Goal: Information Seeking & Learning: Understand process/instructions

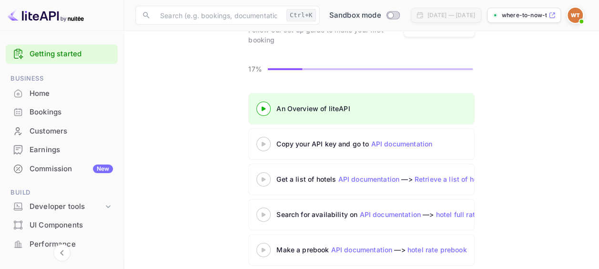
click at [267, 144] on icon at bounding box center [263, 143] width 33 height 5
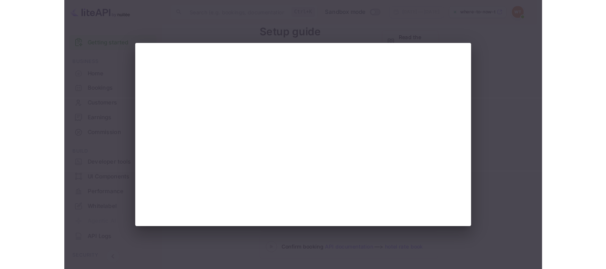
scroll to position [73, 0]
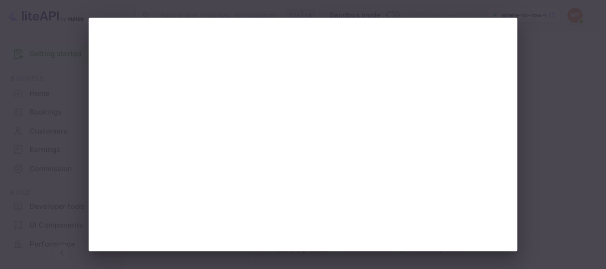
click at [556, 187] on div at bounding box center [303, 134] width 606 height 269
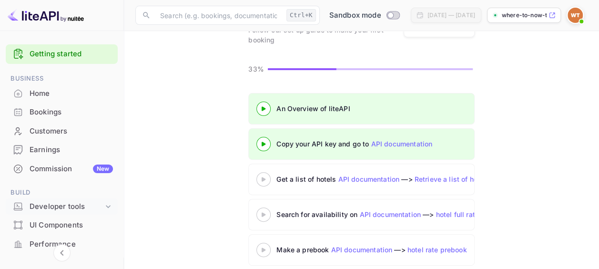
click at [106, 206] on icon at bounding box center [108, 206] width 5 height 3
click at [49, 236] on p "API Keys" at bounding box center [47, 237] width 28 height 10
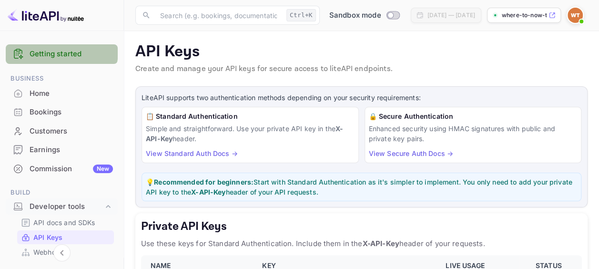
click at [61, 51] on link "Getting started" at bounding box center [71, 54] width 83 height 11
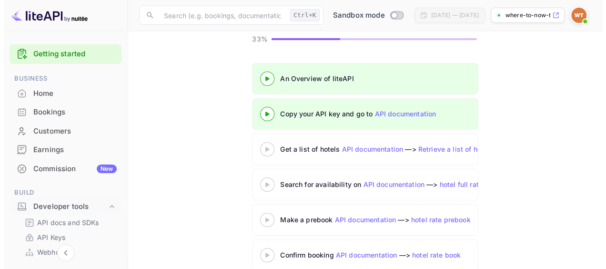
scroll to position [118, 0]
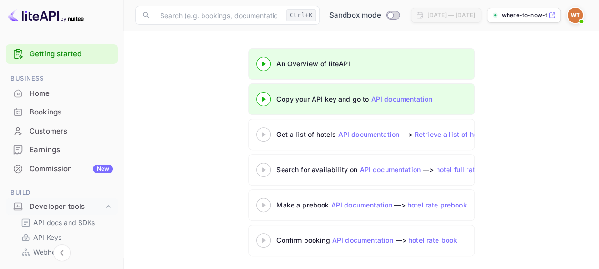
click at [261, 134] on icon at bounding box center [263, 134] width 33 height 5
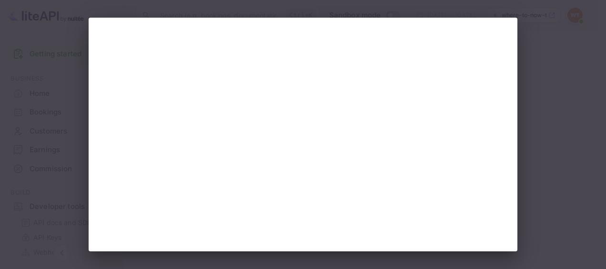
click at [563, 199] on div at bounding box center [303, 134] width 606 height 269
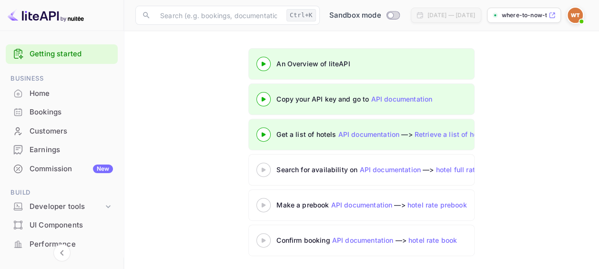
click at [330, 168] on div "Search for availability on API documentation —> hotel full rates availability" at bounding box center [442, 169] width 333 height 10
click at [437, 170] on link "hotel full rates availability" at bounding box center [478, 169] width 85 height 8
click at [269, 167] on icon at bounding box center [263, 169] width 33 height 5
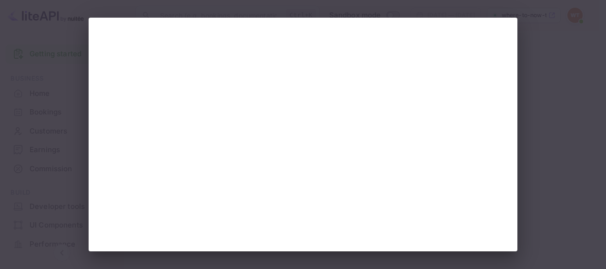
click at [557, 197] on div at bounding box center [303, 134] width 606 height 269
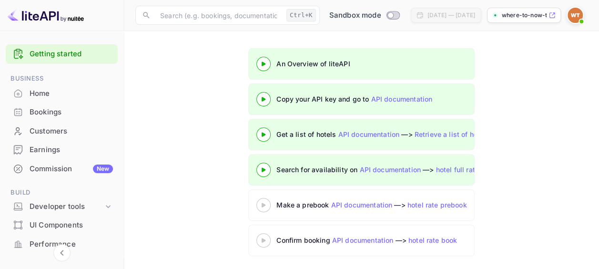
click at [263, 203] on 3 at bounding box center [263, 204] width 4 height 4
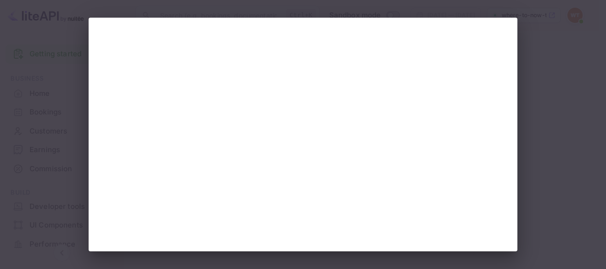
click at [558, 212] on div at bounding box center [303, 134] width 606 height 269
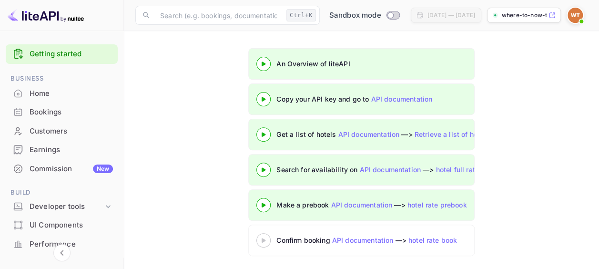
click at [269, 240] on icon at bounding box center [263, 240] width 33 height 5
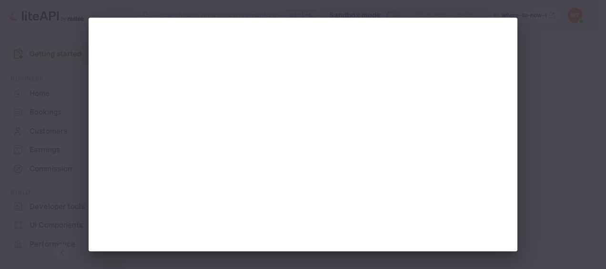
click at [556, 217] on div at bounding box center [303, 134] width 606 height 269
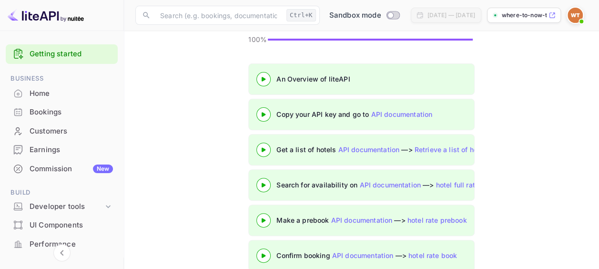
scroll to position [118, 0]
